Goal: Task Accomplishment & Management: Use online tool/utility

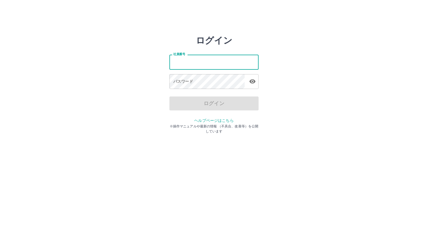
type input "*******"
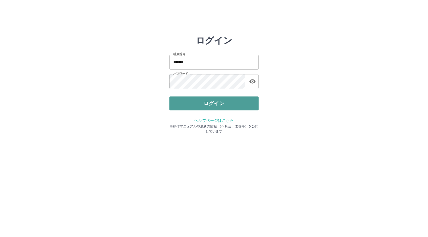
click at [209, 106] on button "ログイン" at bounding box center [213, 103] width 89 height 14
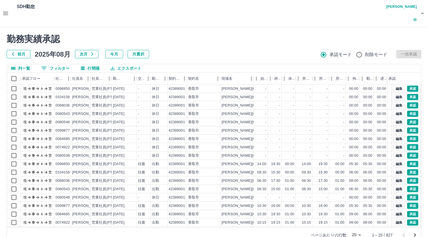
click at [355, 221] on body "SDH勤怠 [PERSON_NAME]中 勤務実績承認 前月 [DATE] 次月 今月 月選択 承認モード 削除モード 一括承認 列一覧 0 フィルター 行間…" at bounding box center [214, 124] width 428 height 249
click at [353, 214] on li "500" at bounding box center [356, 215] width 19 height 10
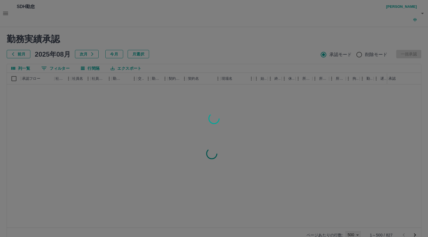
type input "***"
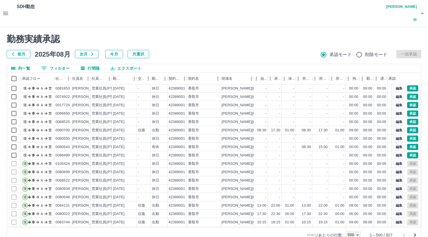
scroll to position [1756, 0]
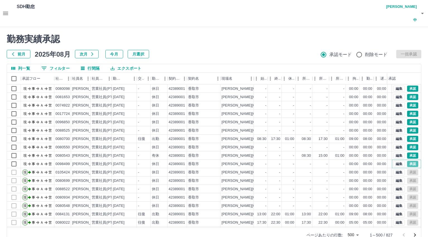
click at [407, 161] on button "承認" at bounding box center [412, 164] width 11 height 6
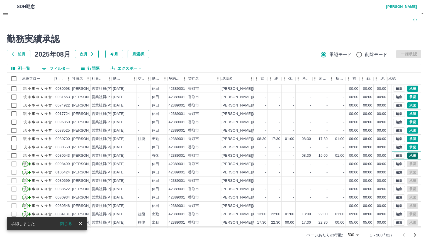
click at [408, 152] on button "承認" at bounding box center [412, 155] width 11 height 6
click at [407, 144] on button "承認" at bounding box center [412, 147] width 11 height 6
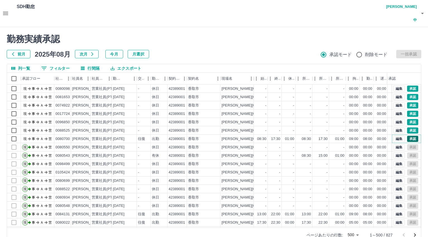
click at [407, 136] on button "承認" at bounding box center [412, 139] width 11 height 6
click at [407, 127] on button "承認" at bounding box center [412, 130] width 11 height 6
click at [407, 119] on button "承認" at bounding box center [412, 122] width 11 height 6
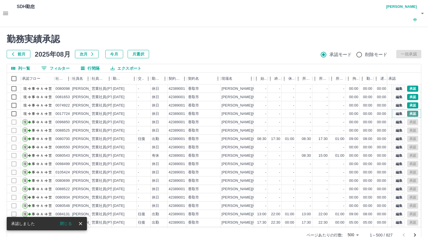
click at [408, 111] on button "承認" at bounding box center [412, 114] width 11 height 6
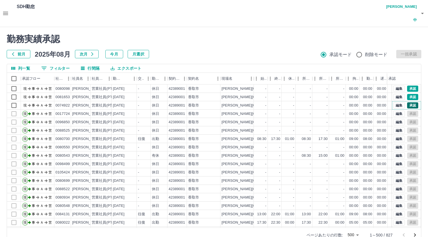
click at [407, 102] on button "承認" at bounding box center [412, 105] width 11 height 6
click at [407, 94] on button "承認" at bounding box center [412, 97] width 11 height 6
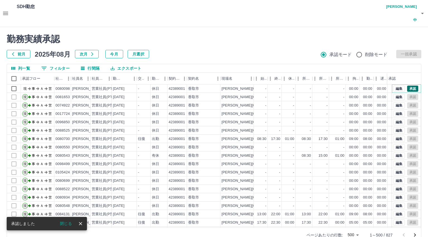
click at [407, 86] on button "承認" at bounding box center [412, 89] width 11 height 6
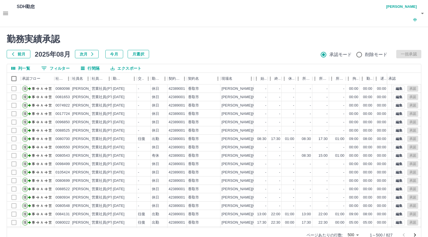
scroll to position [1728, 0]
